Goal: Transaction & Acquisition: Purchase product/service

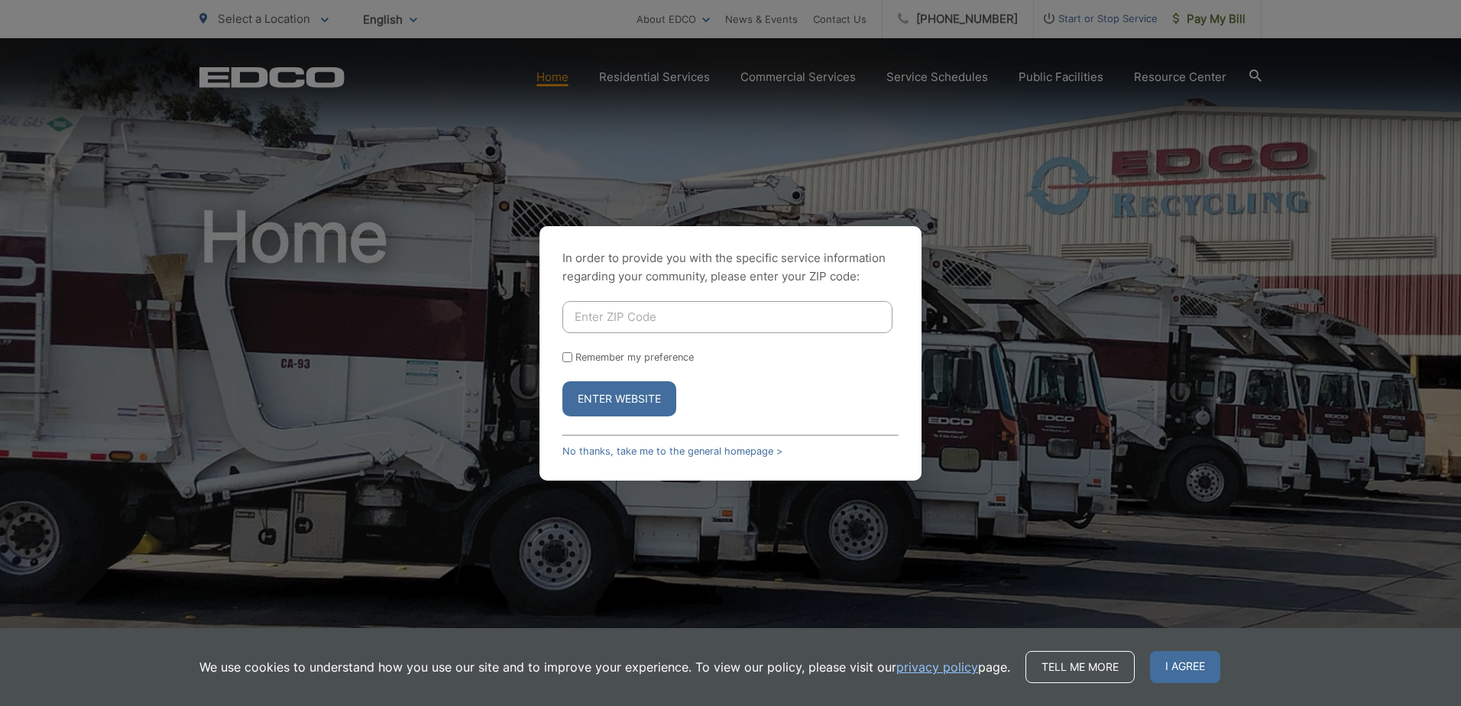
click at [705, 319] on input "Enter ZIP Code" at bounding box center [727, 317] width 330 height 32
type input "92024"
click at [562, 381] on button "Enter Website" at bounding box center [619, 398] width 114 height 35
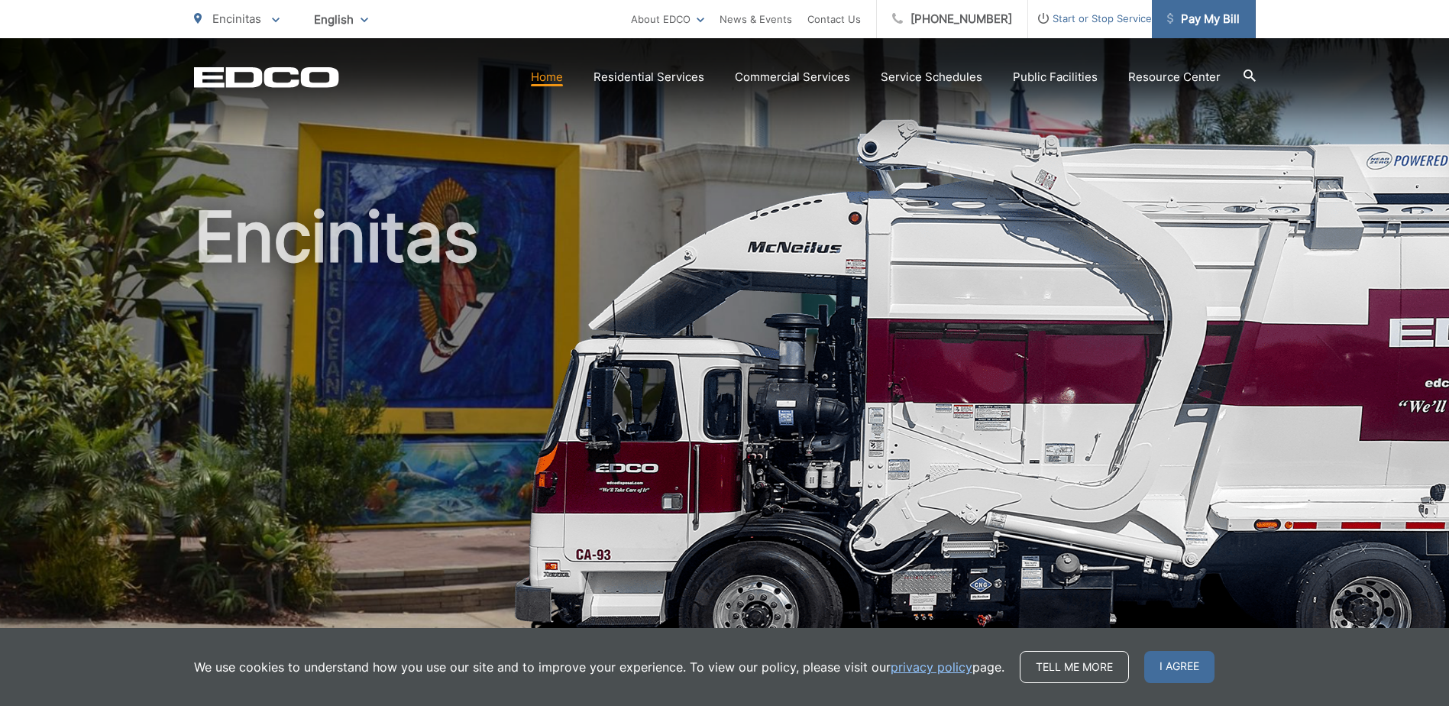
click at [1186, 19] on span "Pay My Bill" at bounding box center [1203, 19] width 73 height 18
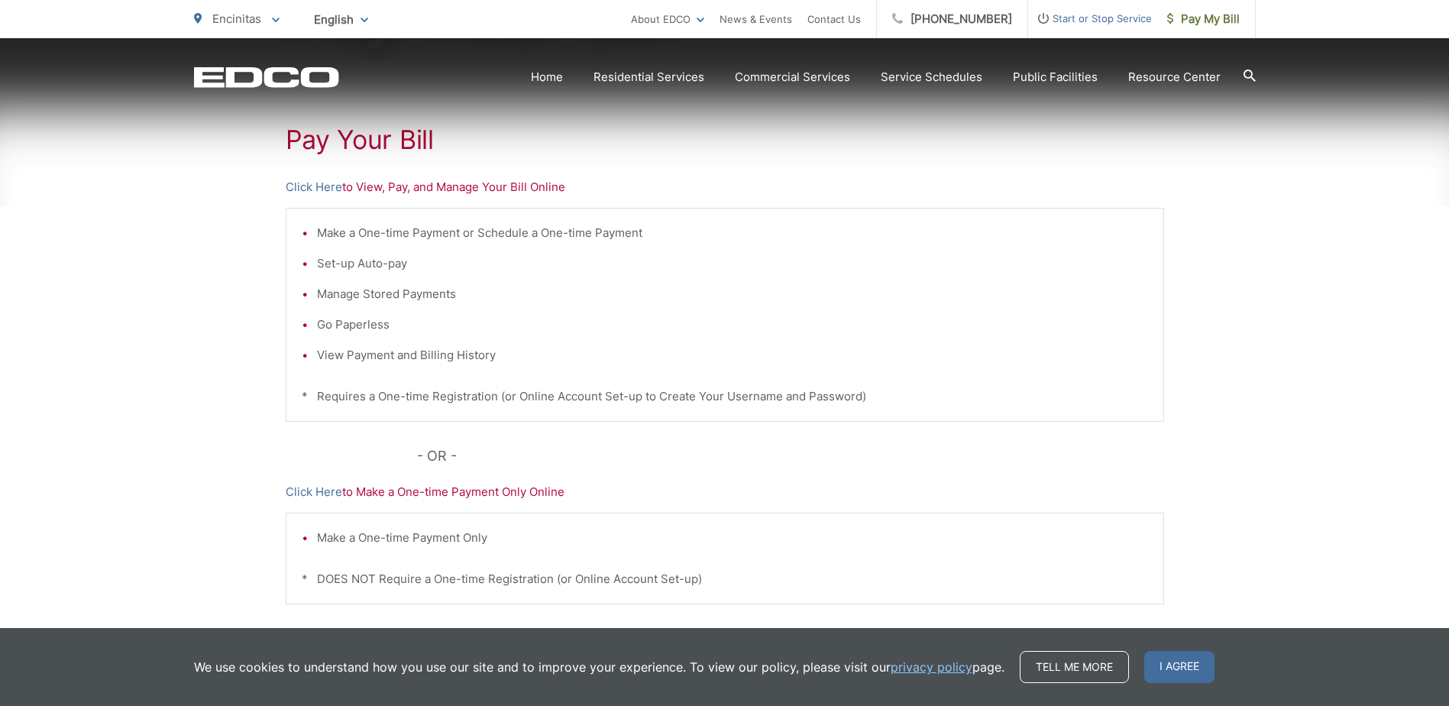
scroll to position [306, 0]
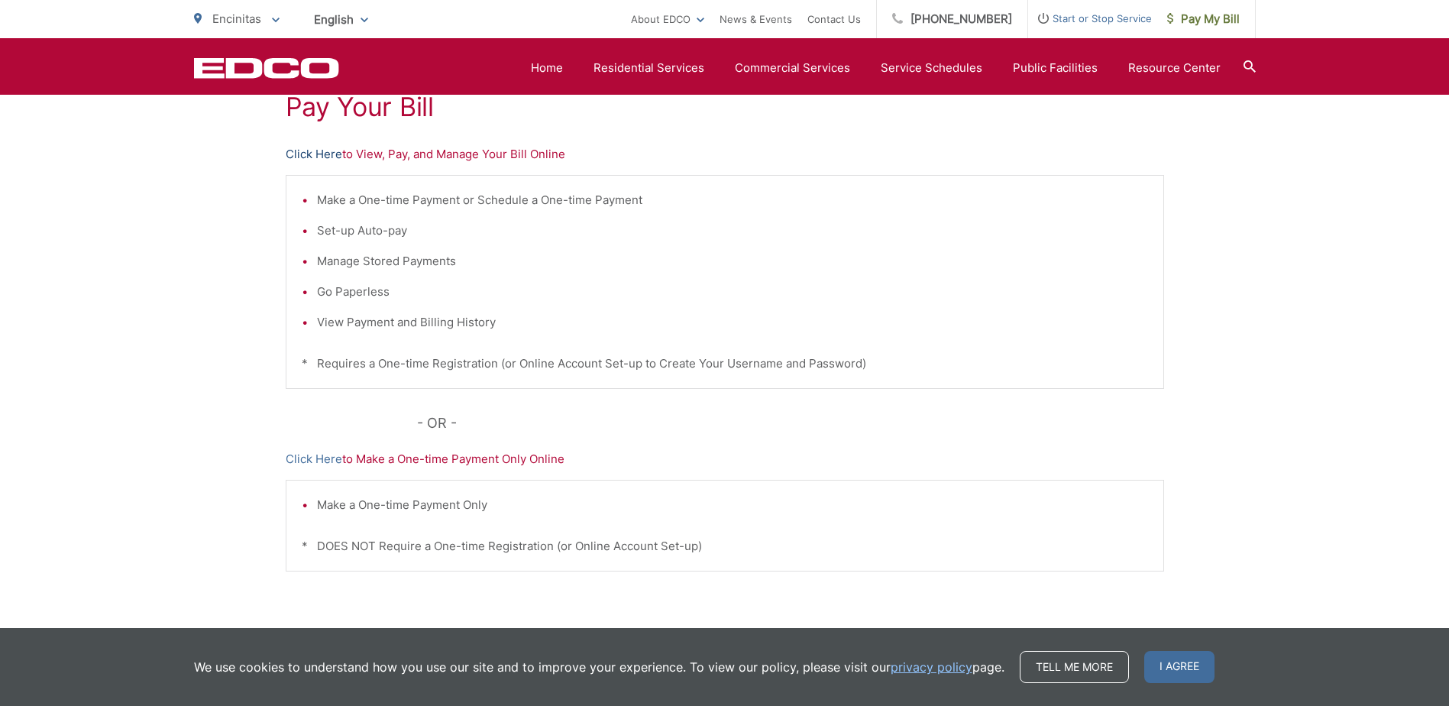
click at [313, 153] on link "Click Here" at bounding box center [314, 154] width 57 height 18
